Goal: Task Accomplishment & Management: Complete application form

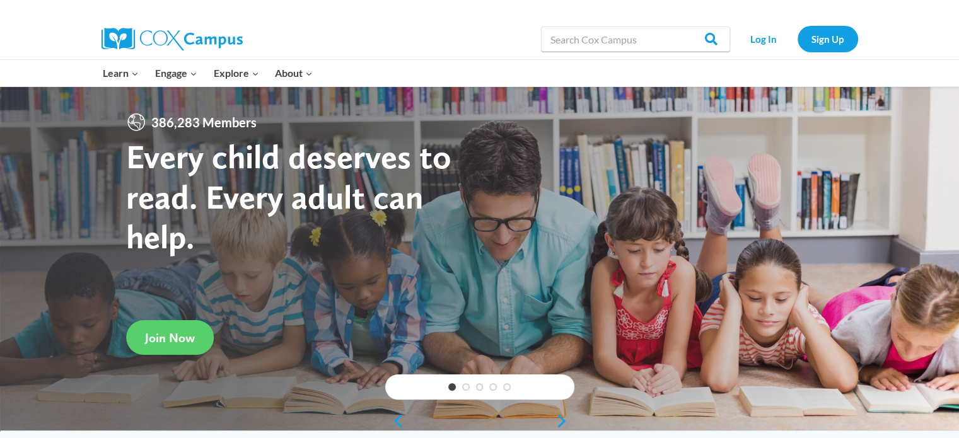
click at [179, 226] on strong "Every child deserves to read. Every adult can help." at bounding box center [288, 196] width 325 height 120
click at [764, 40] on link "Log In" at bounding box center [763, 39] width 55 height 26
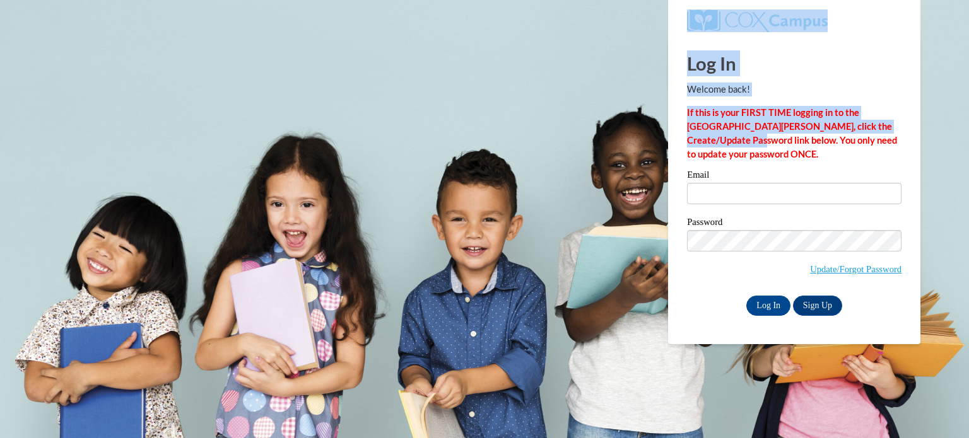
drag, startPoint x: 0, startPoint y: 0, endPoint x: 709, endPoint y: 137, distance: 721.9
click at [709, 137] on body "This site uses cookies to help improve your learning experience. By continuing …" at bounding box center [484, 219] width 969 height 438
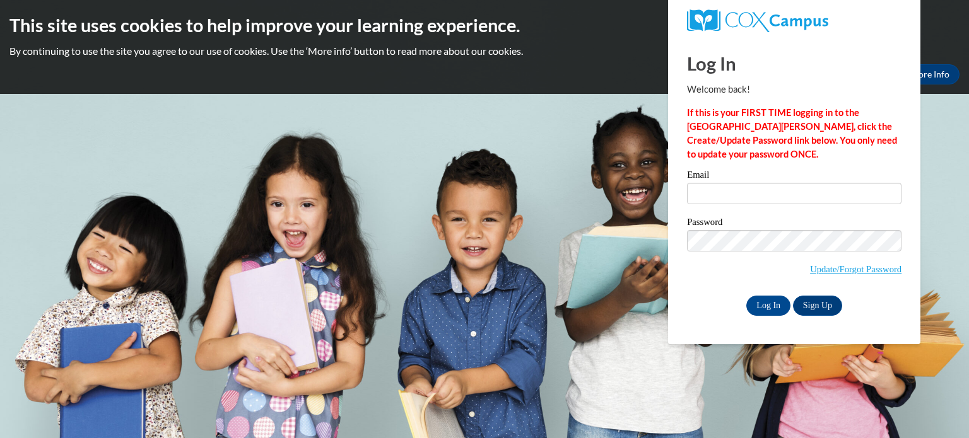
click at [599, 79] on div "Okay More Info" at bounding box center [484, 74] width 950 height 20
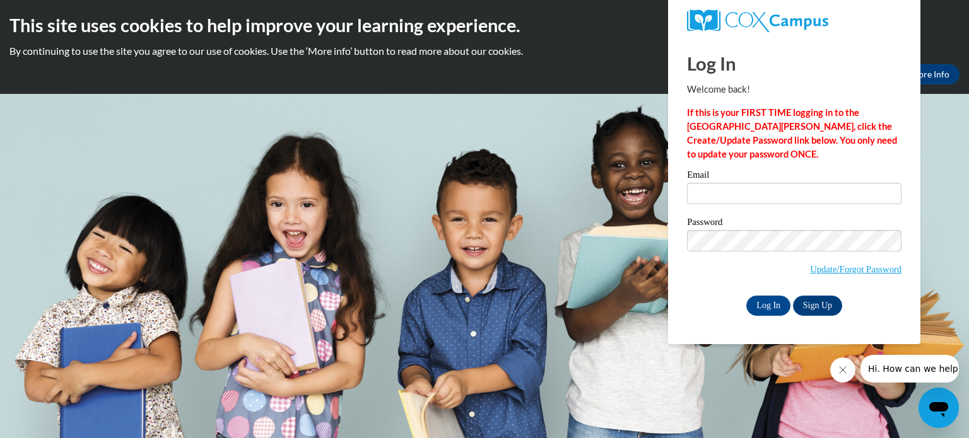
click at [562, 176] on body "This site uses cookies to help improve your learning experience. By continuing …" at bounding box center [484, 219] width 969 height 438
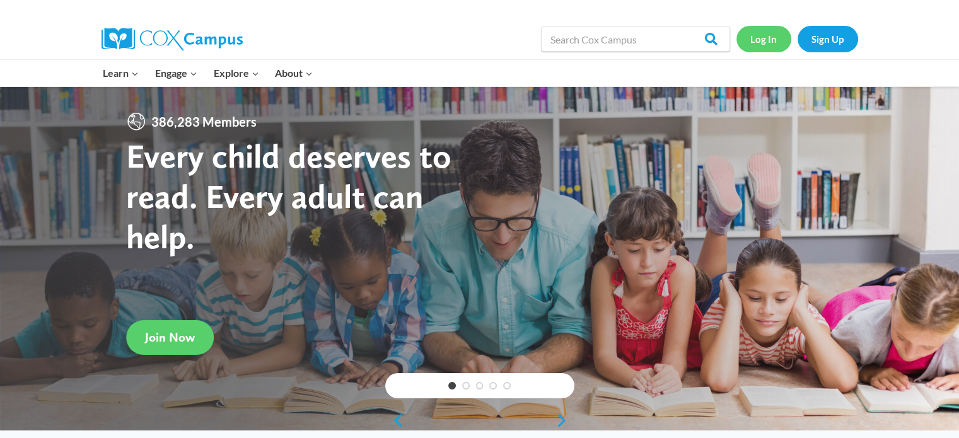
click at [764, 37] on link "Log In" at bounding box center [763, 39] width 55 height 26
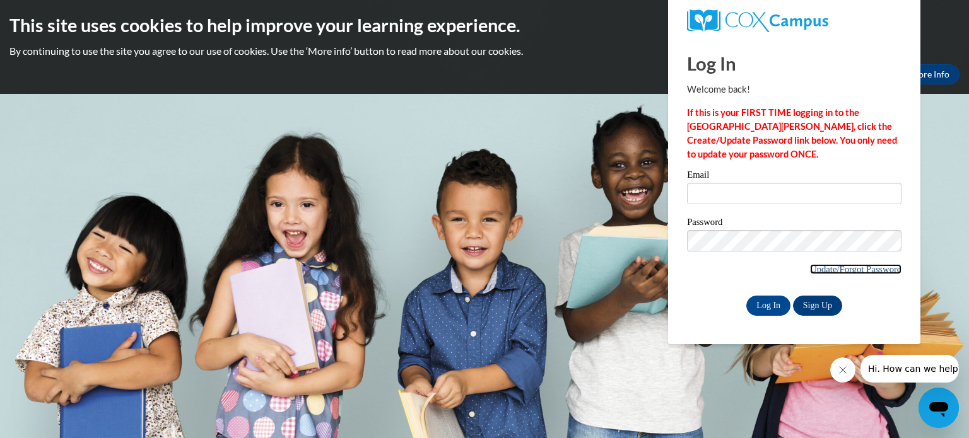
click at [830, 267] on link "Update/Forgot Password" at bounding box center [855, 269] width 91 height 10
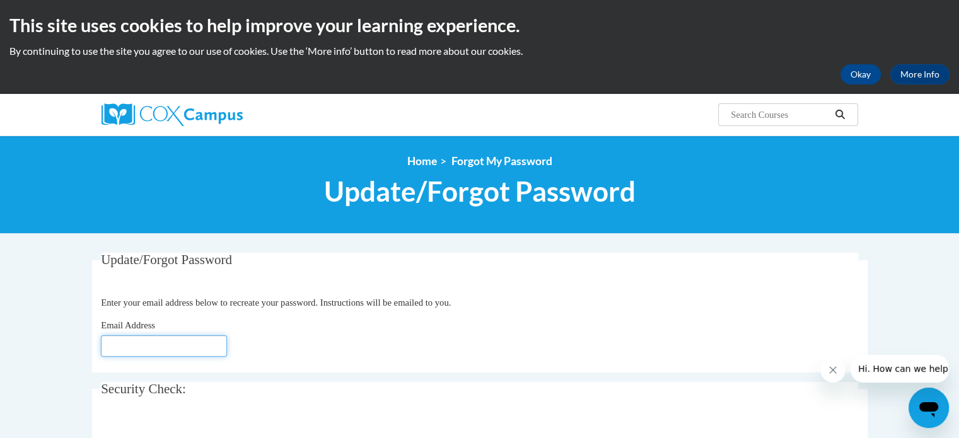
click at [124, 339] on input "Email Address" at bounding box center [164, 345] width 126 height 21
type input "[EMAIL_ADDRESS][DOMAIN_NAME]"
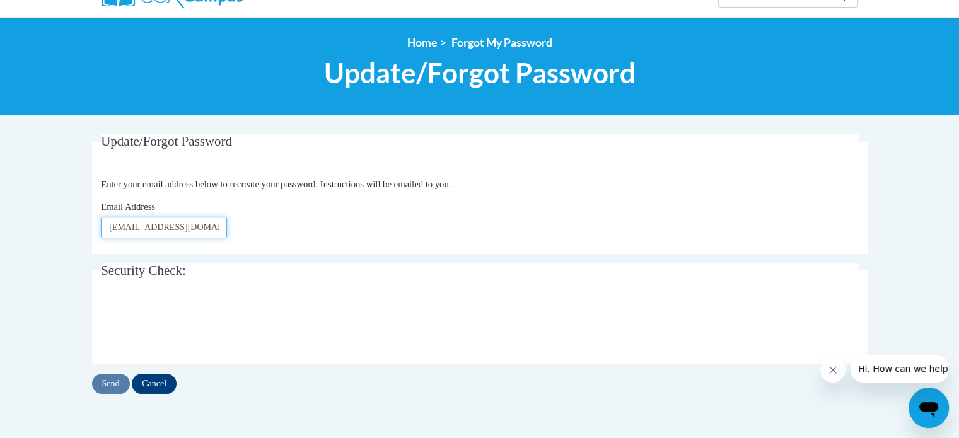
scroll to position [136, 0]
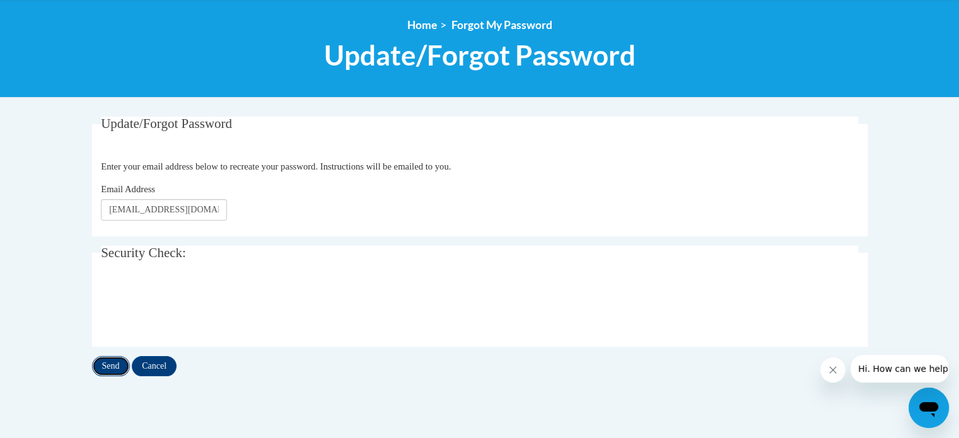
click at [108, 368] on input "Send" at bounding box center [111, 366] width 38 height 20
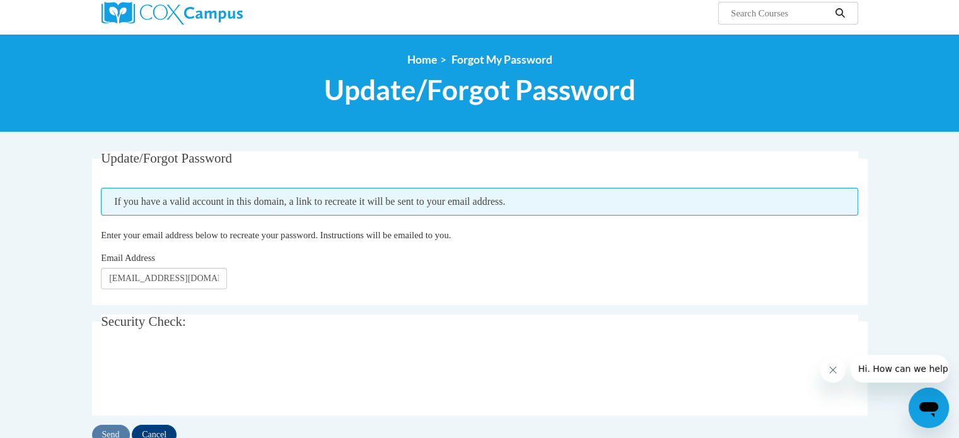
scroll to position [156, 0]
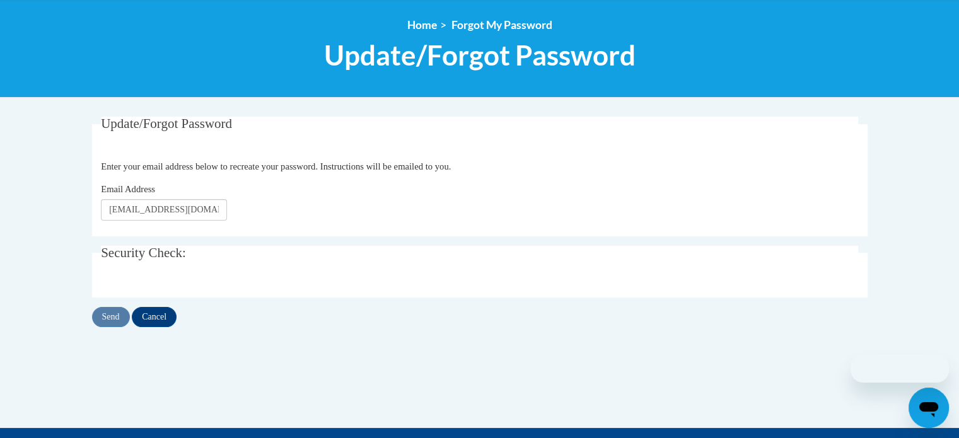
scroll to position [136, 0]
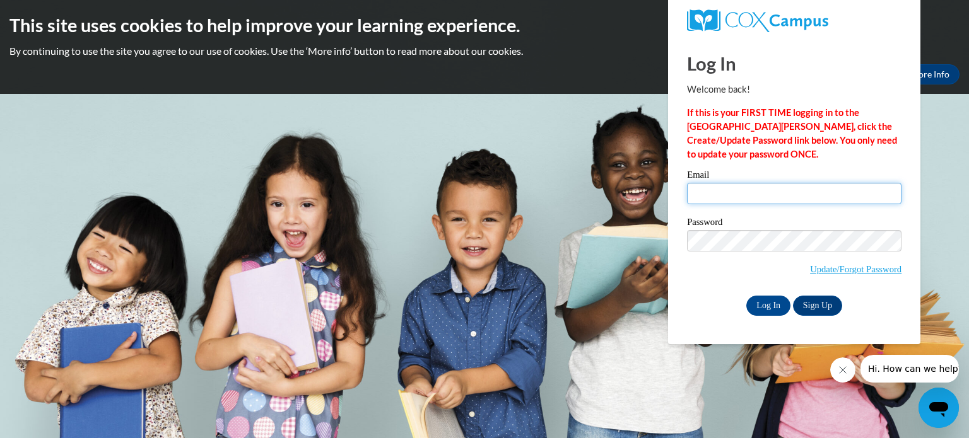
click at [762, 199] on input "Email" at bounding box center [794, 193] width 214 height 21
type input "rrodrigu@palermok8.org"
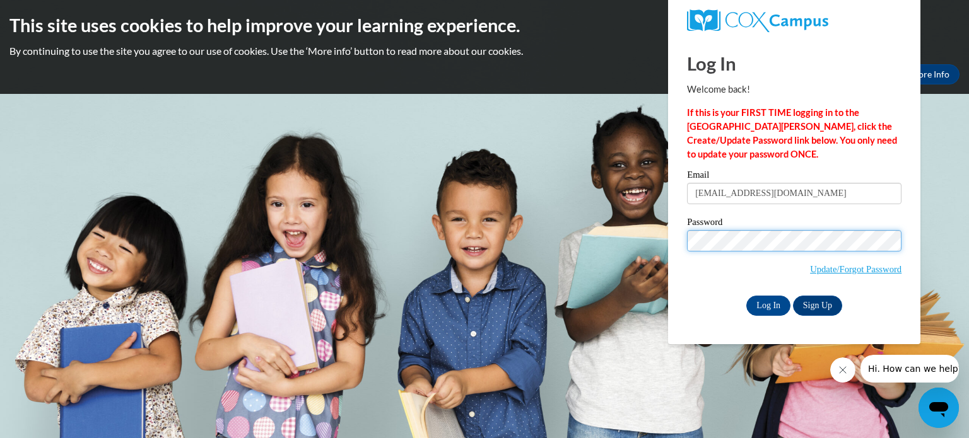
click at [564, 271] on body "This site uses cookies to help improve your learning experience. By continuing …" at bounding box center [484, 219] width 969 height 438
click at [695, 294] on div "Email rrodrigu@palermok8.org Password Update/Forgot Password Log In Sign Up OR" at bounding box center [794, 242] width 214 height 145
click at [774, 306] on input "Log In" at bounding box center [768, 306] width 44 height 20
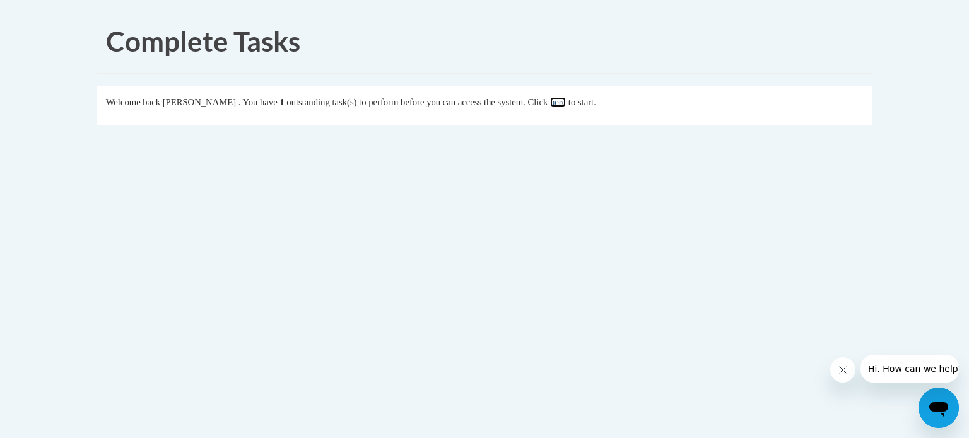
click at [566, 101] on link "here" at bounding box center [558, 102] width 16 height 10
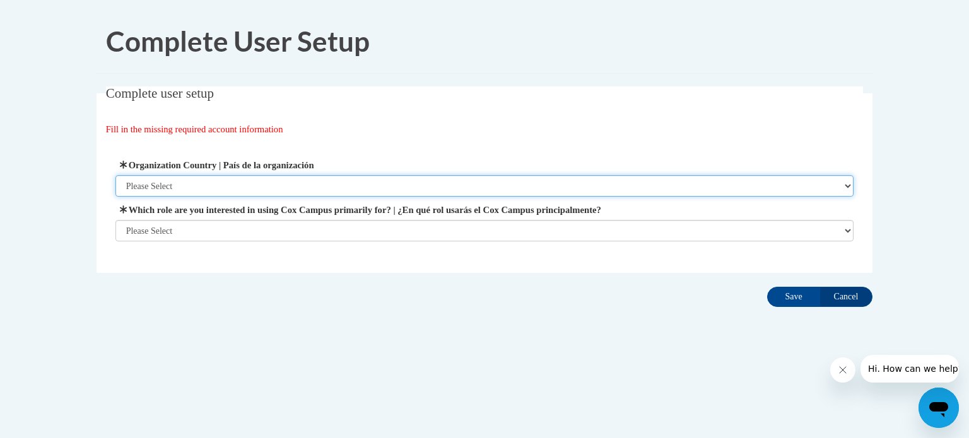
click at [149, 188] on select "Please Select United States | Estados Unidos Outside of the United States | Fue…" at bounding box center [484, 185] width 738 height 21
select select "ad49bcad-a171-4b2e-b99c-48b446064914"
click at [115, 175] on select "Please Select United States | Estados Unidos Outside of the United States | Fue…" at bounding box center [484, 185] width 738 height 21
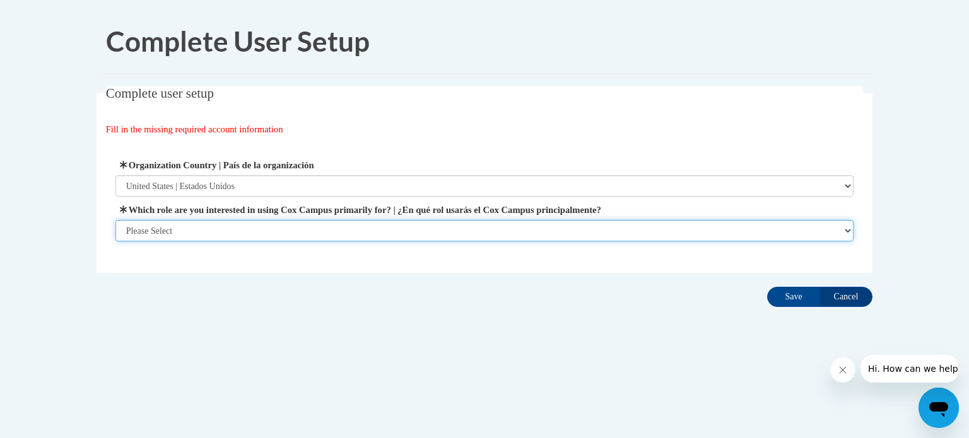
click at [132, 231] on select "Please Select College/University | Colegio/Universidad Community/Nonprofit Part…" at bounding box center [484, 230] width 738 height 21
select select "fbf2d438-af2f-41f8-98f1-81c410e29de3"
click at [115, 241] on select "Please Select College/University | Colegio/Universidad Community/Nonprofit Part…" at bounding box center [484, 230] width 738 height 21
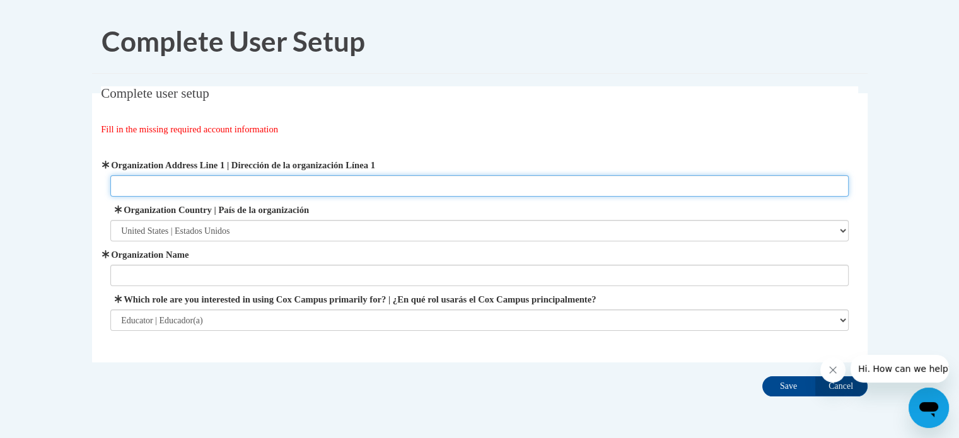
click at [151, 185] on input "Organization Address Line 1 | Dirección de la organización Línea 1" at bounding box center [479, 185] width 738 height 21
type input "7350 Bulldog Way"
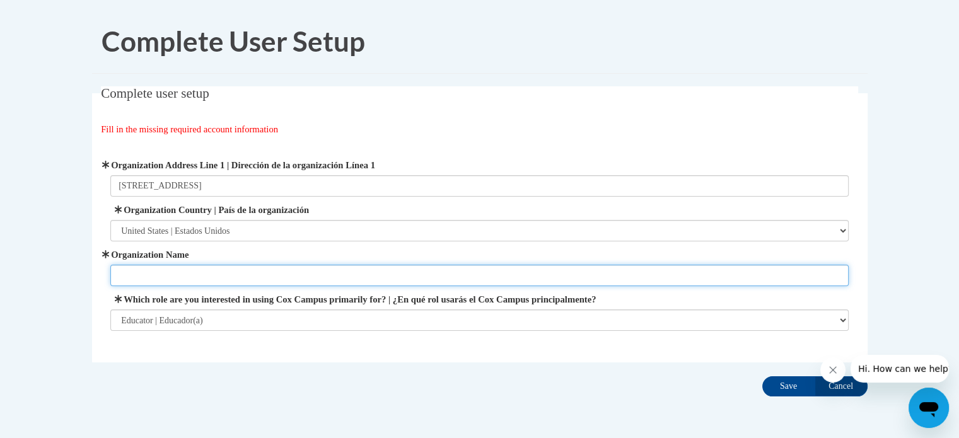
type input "pusd"
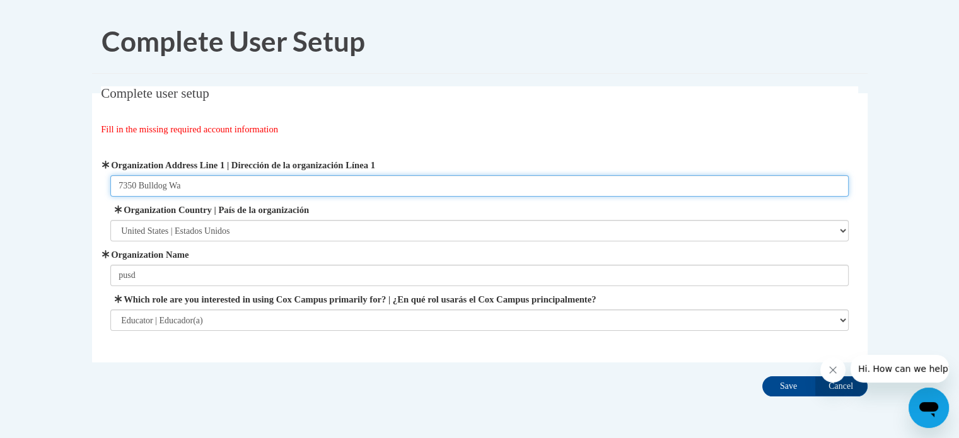
type input "7350 Bulldog Way"
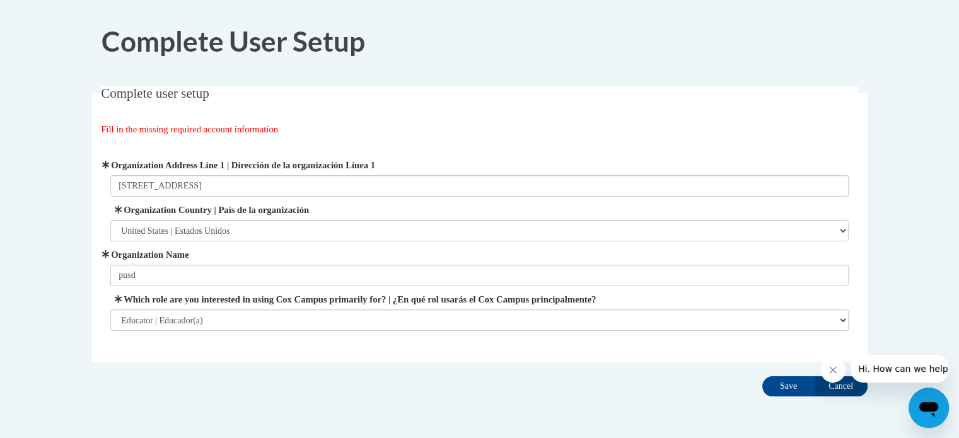
click at [76, 291] on body "Complete User Setup Complete user setup Fill in the missing required account in…" at bounding box center [479, 243] width 959 height 486
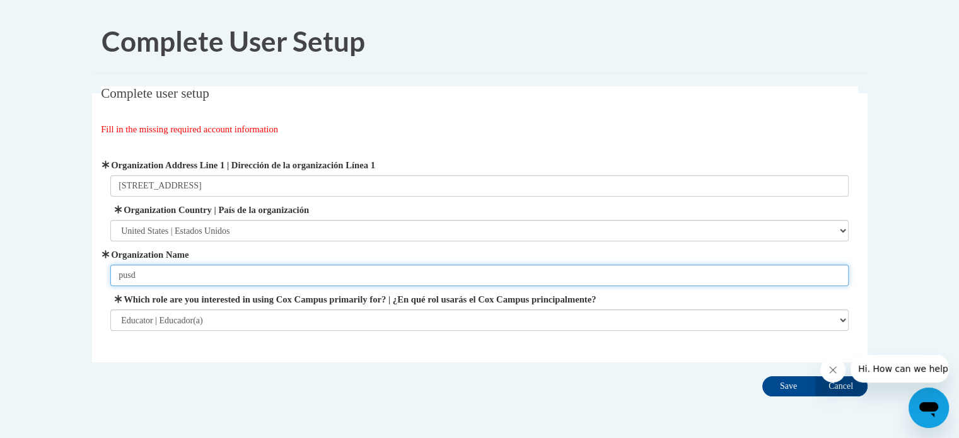
drag, startPoint x: 152, startPoint y: 274, endPoint x: 26, endPoint y: 298, distance: 127.7
click at [26, 298] on body "Complete User Setup Complete user setup Fill in the missing required account in…" at bounding box center [479, 243] width 959 height 486
type input "PUSD"
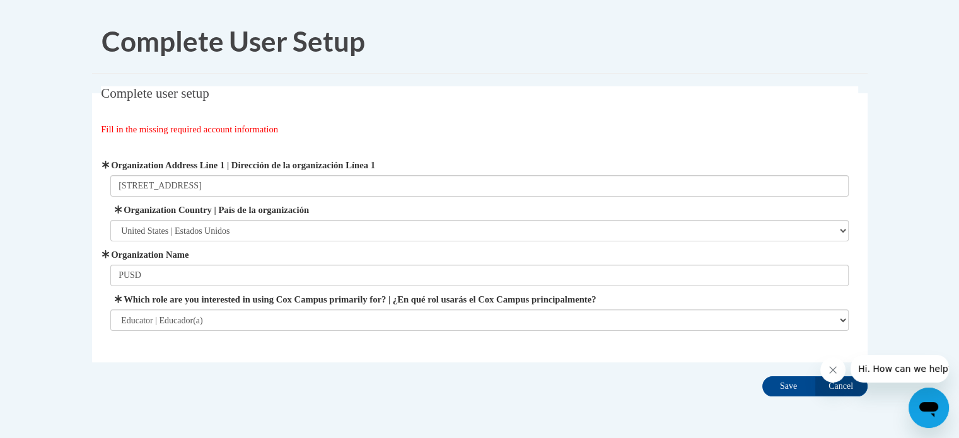
click at [136, 404] on div "Complete User Setup Complete user setup Fill in the missing required account in…" at bounding box center [480, 242] width 794 height 467
click at [777, 385] on input "Save" at bounding box center [788, 386] width 53 height 20
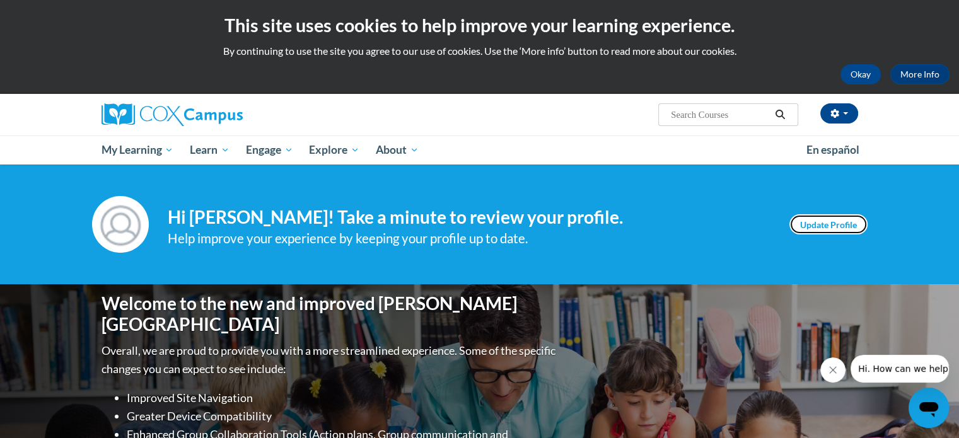
click at [823, 224] on link "Update Profile" at bounding box center [828, 224] width 78 height 20
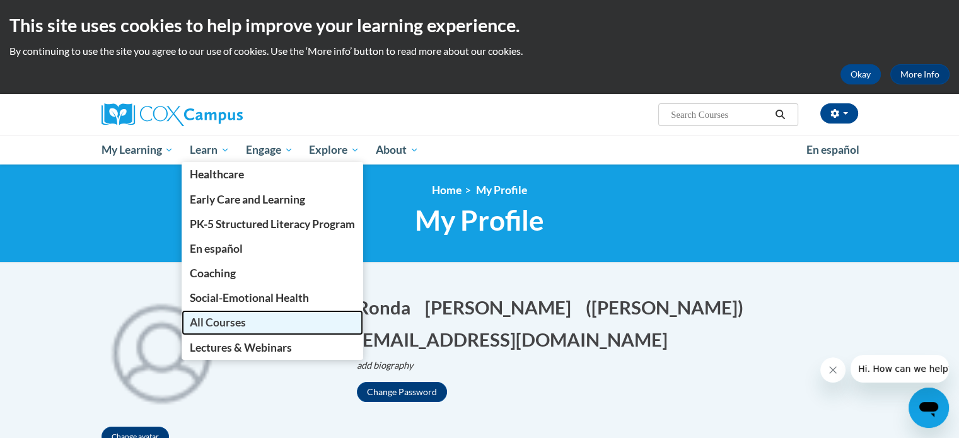
click at [227, 321] on span "All Courses" at bounding box center [218, 322] width 56 height 13
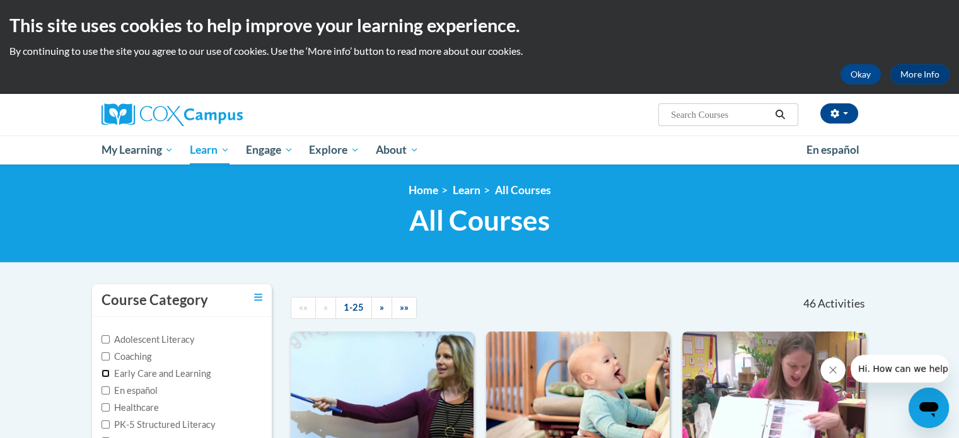
click at [105, 371] on input "Early Care and Learning" at bounding box center [106, 373] width 8 height 8
checkbox input "true"
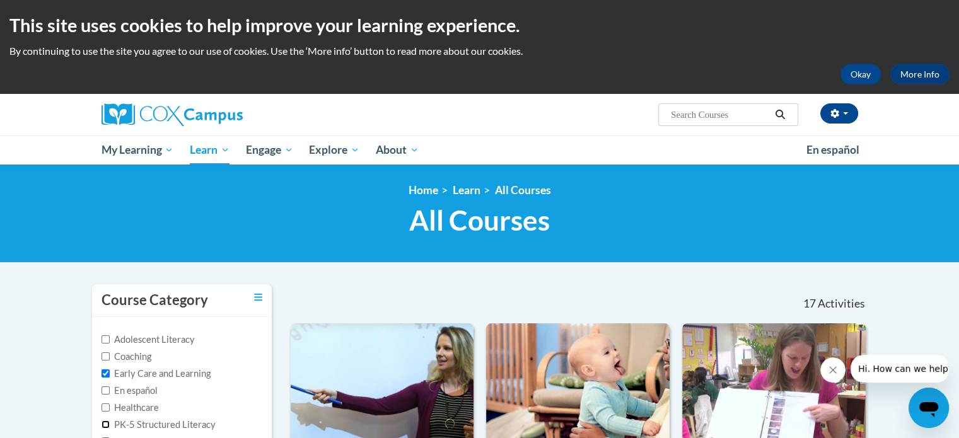
click at [105, 423] on input "PK-5 Structured Literacy" at bounding box center [106, 425] width 8 height 8
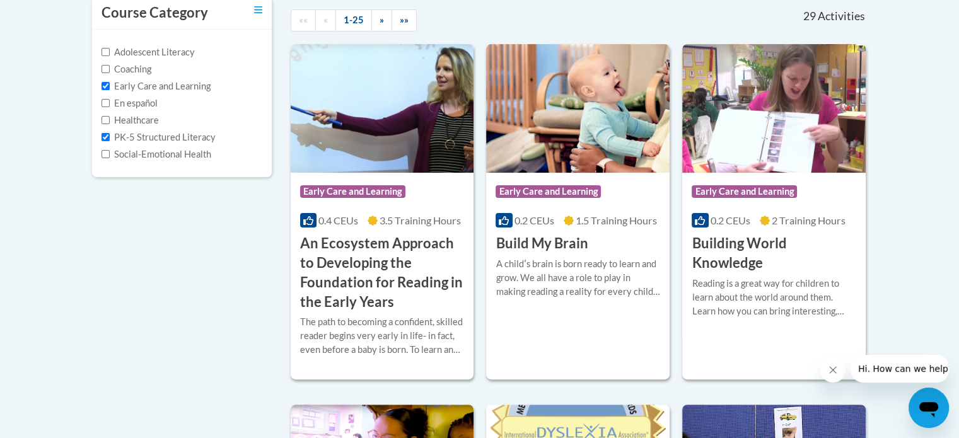
scroll to position [300, 0]
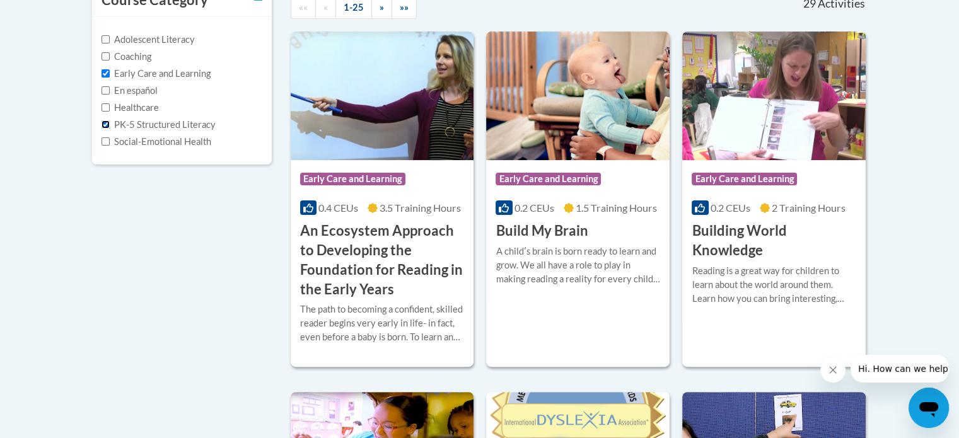
click at [105, 120] on input "PK-5 Structured Literacy" at bounding box center [106, 124] width 8 height 8
checkbox input "false"
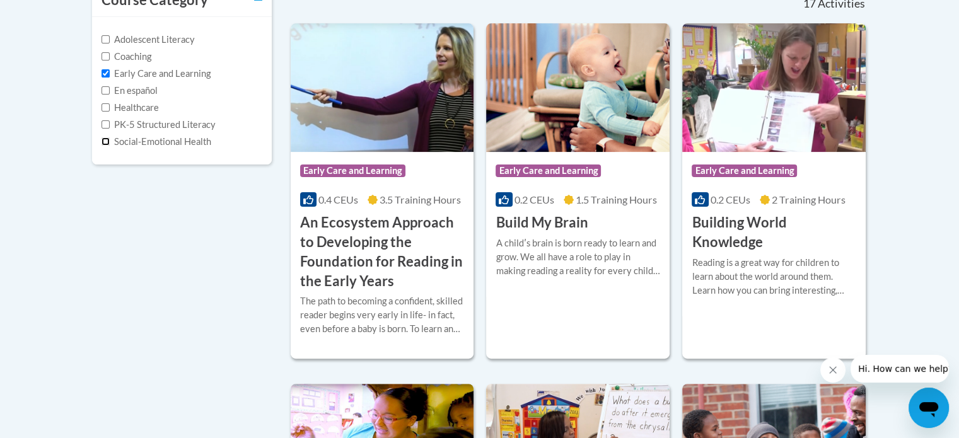
click at [103, 143] on input "Social-Emotional Health" at bounding box center [106, 141] width 8 height 8
checkbox input "true"
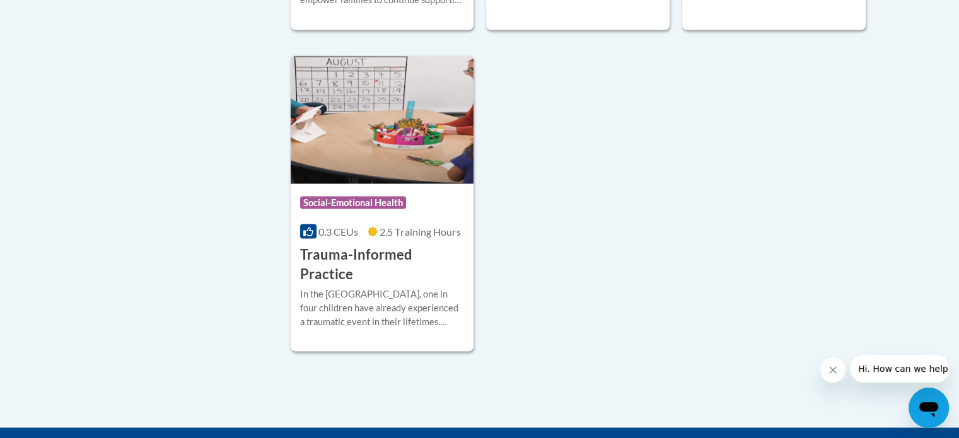
scroll to position [0, 0]
